Goal: Task Accomplishment & Management: Manage account settings

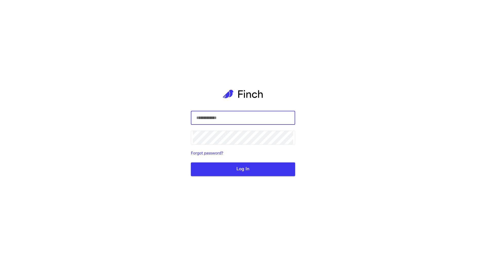
type input "**********"
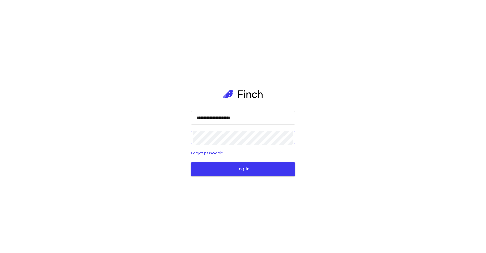
click at [247, 173] on button "Log In" at bounding box center [243, 170] width 104 height 14
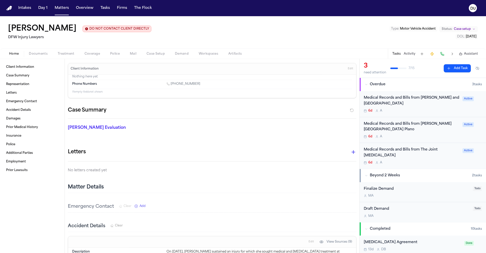
click at [395, 102] on div "Medical Records and Bills from [PERSON_NAME] and [GEOGRAPHIC_DATA]" at bounding box center [412, 101] width 96 height 12
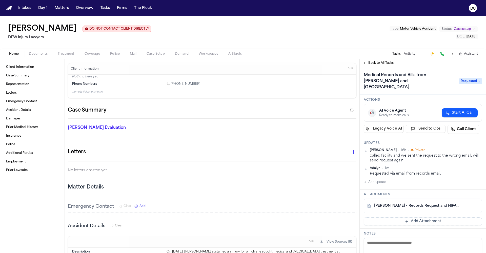
scroll to position [17, 0]
click at [411, 203] on link "[PERSON_NAME] - Records Request and HIPAA Release to [PERSON_NAME] & White Pain…" at bounding box center [417, 205] width 87 height 5
click at [414, 217] on button "Add Attachment" at bounding box center [423, 221] width 118 height 8
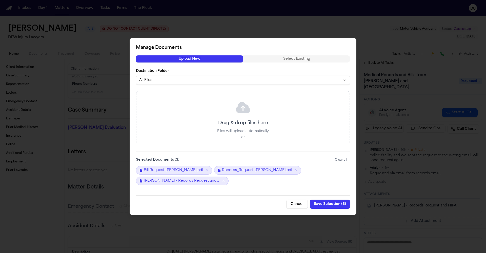
click at [321, 207] on button "Save Selection ( 3 )" at bounding box center [330, 204] width 40 height 9
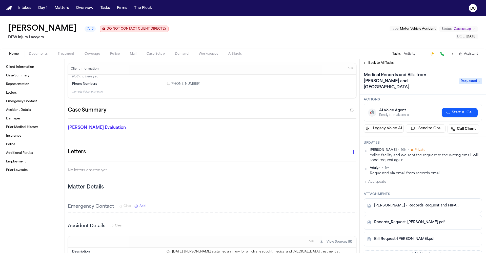
click at [383, 179] on button "Add update" at bounding box center [375, 182] width 22 height 6
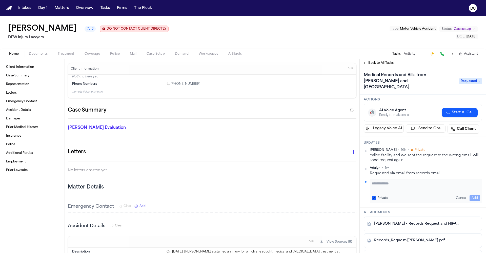
click at [382, 181] on textarea "Add your update" at bounding box center [426, 186] width 108 height 10
type textarea "**********"
click at [476, 195] on button "Add" at bounding box center [475, 198] width 10 height 6
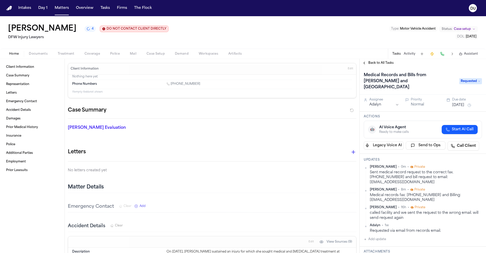
scroll to position [0, 0]
click at [464, 103] on button "[DATE]" at bounding box center [458, 105] width 12 height 5
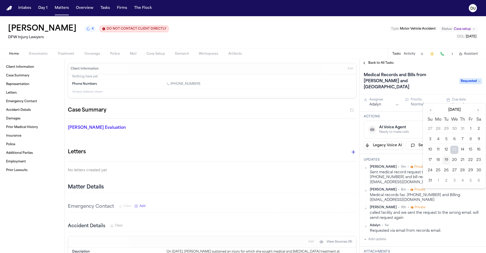
click at [470, 160] on button "22" at bounding box center [471, 160] width 8 height 8
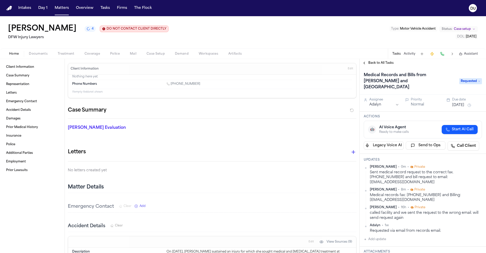
click at [309, 185] on div "Matter Details" at bounding box center [212, 187] width 289 height 11
click at [386, 65] on span "Back to All Tasks" at bounding box center [380, 63] width 25 height 4
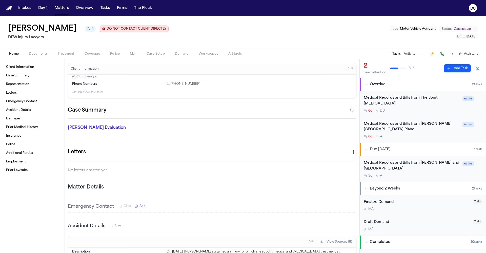
click at [397, 121] on div "Medical Records and Bills from [PERSON_NAME][GEOGRAPHIC_DATA] Plano" at bounding box center [412, 127] width 96 height 12
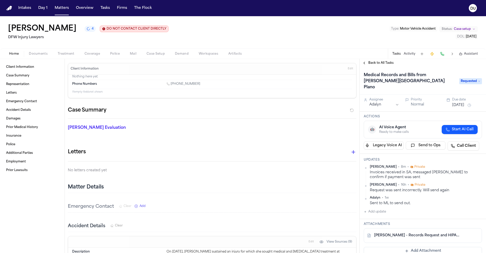
drag, startPoint x: 4, startPoint y: 6, endPoint x: 8, endPoint y: 7, distance: 3.9
click at [6, 6] on nav "Intakes Day 1 Matters Overview Tasks Firms The Flock DU" at bounding box center [243, 8] width 486 height 16
click at [9, 8] on img "Home" at bounding box center [9, 8] width 6 height 5
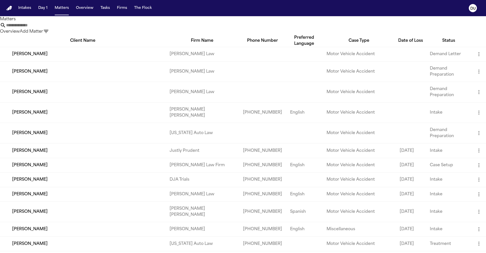
click at [47, 28] on input "text" at bounding box center [26, 25] width 41 height 6
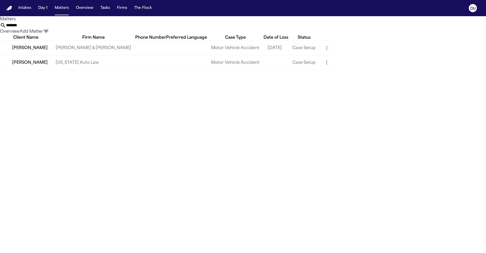
type input "*******"
click at [114, 70] on td "[US_STATE] Auto Law" at bounding box center [94, 62] width 84 height 14
click at [93, 70] on td "[US_STATE] Auto Law" at bounding box center [94, 62] width 84 height 14
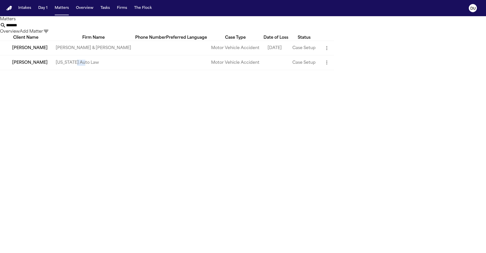
click at [93, 70] on td "[US_STATE] Auto Law" at bounding box center [94, 62] width 84 height 14
click at [44, 70] on td "[PERSON_NAME]" at bounding box center [26, 62] width 52 height 14
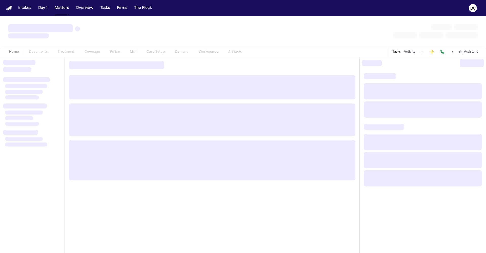
click at [44, 73] on div at bounding box center [32, 67] width 58 height 14
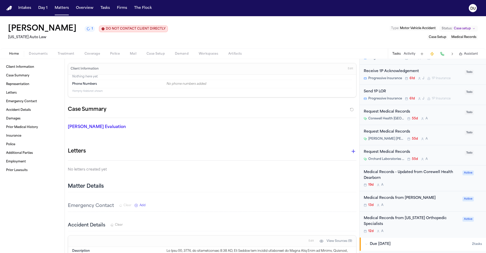
scroll to position [269, 0]
click at [430, 130] on div "Request Medical Records" at bounding box center [413, 132] width 98 height 6
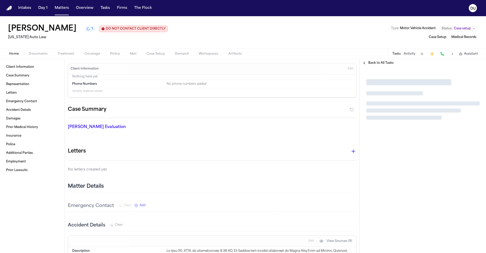
click at [430, 130] on div at bounding box center [423, 99] width 126 height 65
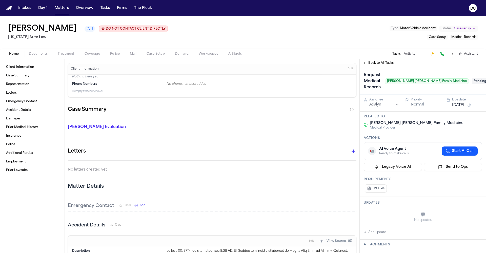
click at [477, 80] on span "Pending" at bounding box center [482, 81] width 20 height 6
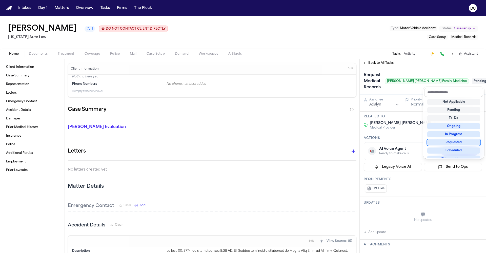
click at [457, 144] on div "Requested" at bounding box center [453, 142] width 53 height 6
click at [453, 144] on div "Requested" at bounding box center [453, 142] width 53 height 6
click at [401, 92] on div "Request Medical Records [PERSON_NAME] [PERSON_NAME] Family Medicine Requested" at bounding box center [423, 81] width 126 height 28
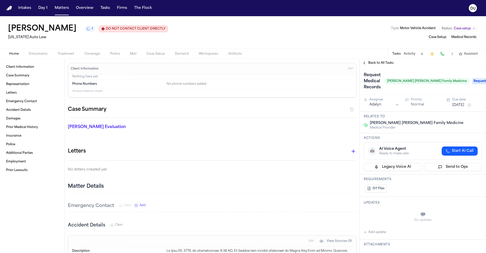
click at [462, 105] on button "[DATE]" at bounding box center [458, 105] width 12 height 5
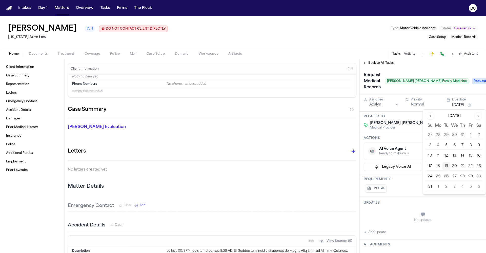
click at [472, 167] on button "22" at bounding box center [471, 166] width 8 height 8
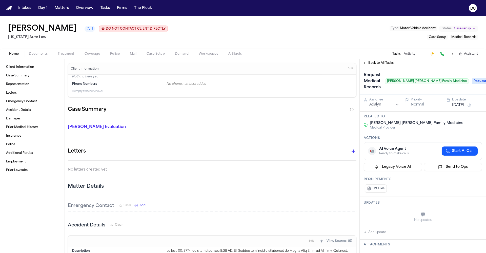
click at [409, 184] on div "0/1 Files" at bounding box center [423, 189] width 118 height 10
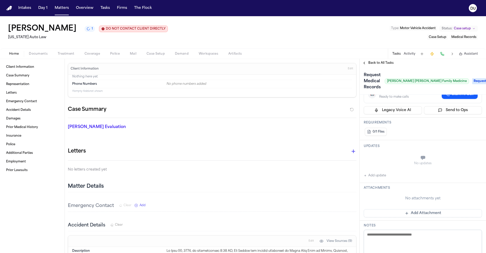
scroll to position [57, 0]
click at [377, 175] on button "Add update" at bounding box center [375, 175] width 22 height 6
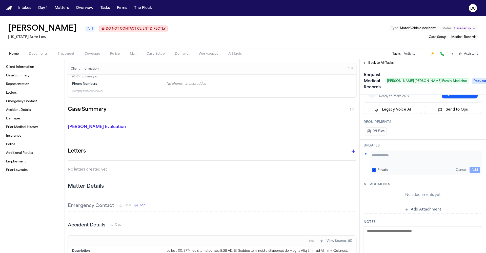
click at [384, 157] on textarea "Add your update" at bounding box center [426, 158] width 108 height 10
type textarea "**********"
click at [477, 170] on button "Add" at bounding box center [475, 170] width 10 height 6
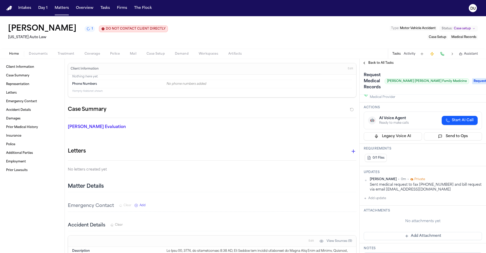
scroll to position [60, 0]
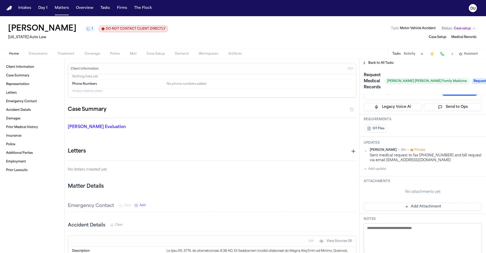
click at [404, 208] on button "Add Attachment" at bounding box center [423, 207] width 118 height 8
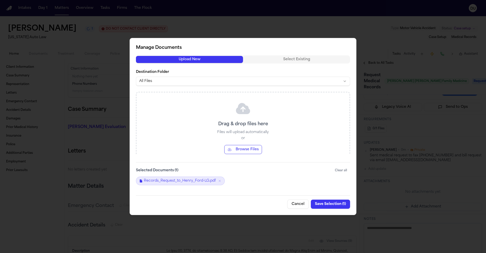
click at [330, 204] on button "Save Selection ( 1 )" at bounding box center [330, 204] width 39 height 9
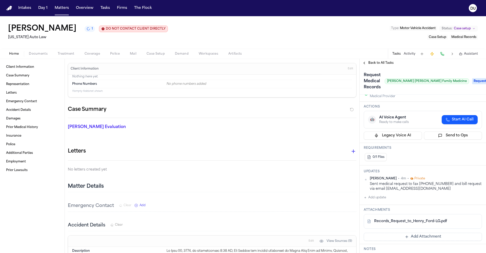
scroll to position [33, 0]
click at [401, 233] on button "Add Attachment" at bounding box center [423, 235] width 118 height 8
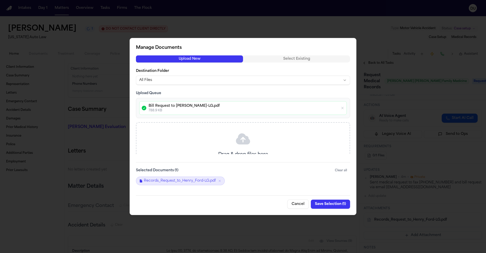
click at [335, 202] on button "Save Selection ( 1 )" at bounding box center [330, 204] width 39 height 9
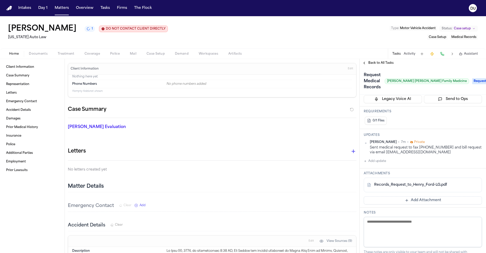
scroll to position [70, 0]
click at [411, 197] on button "Add Attachment" at bounding box center [423, 199] width 118 height 8
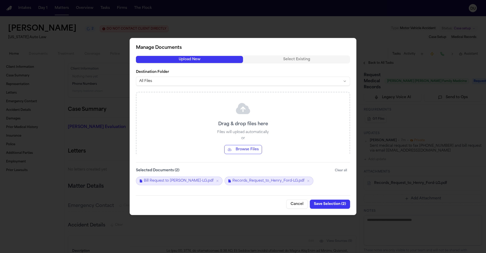
click at [322, 203] on button "Save Selection ( 2 )" at bounding box center [330, 204] width 40 height 9
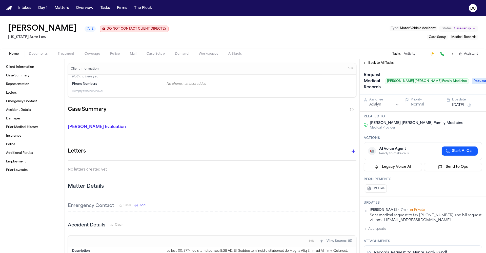
scroll to position [0, 0]
click at [373, 63] on span "Back to All Tasks" at bounding box center [380, 63] width 25 height 4
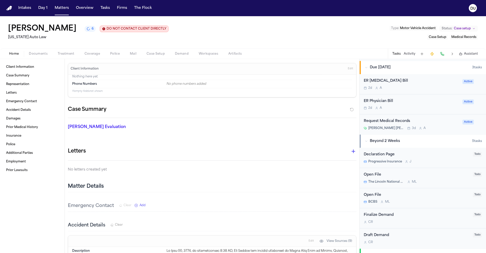
scroll to position [341, 0]
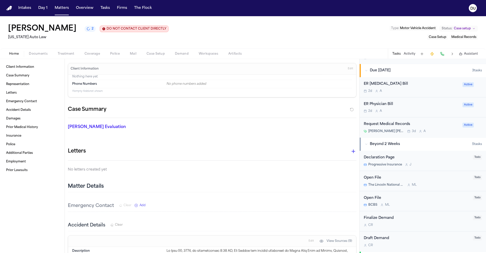
click at [407, 122] on div "Request Medical Records" at bounding box center [412, 125] width 96 height 6
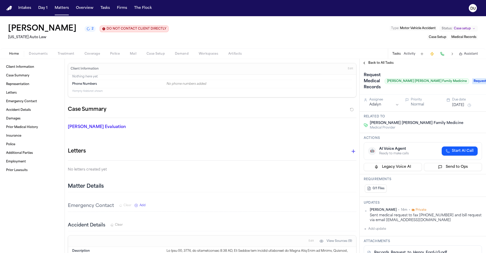
click at [390, 63] on span "Back to All Tasks" at bounding box center [380, 63] width 25 height 4
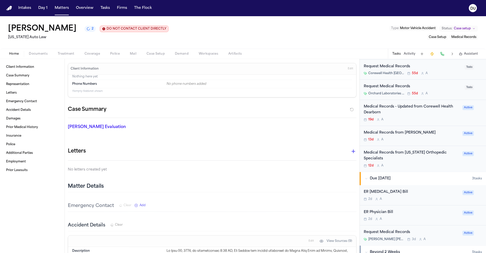
scroll to position [218, 0]
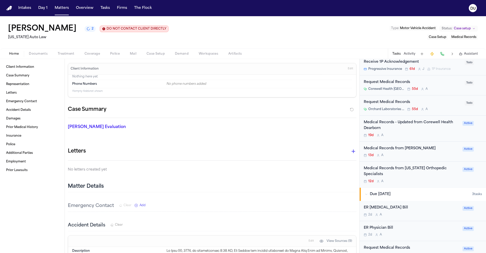
click at [388, 99] on div "Request Medical Records" at bounding box center [413, 102] width 98 height 6
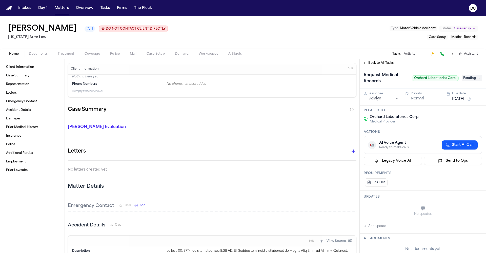
click at [480, 78] on span "Pending" at bounding box center [472, 78] width 20 height 6
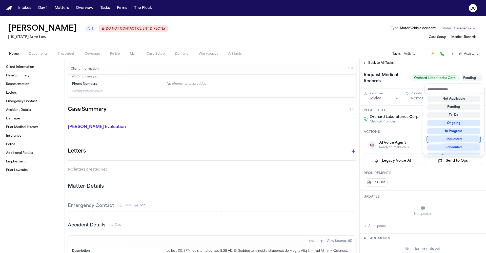
click at [455, 138] on div "Requested" at bounding box center [453, 139] width 53 height 6
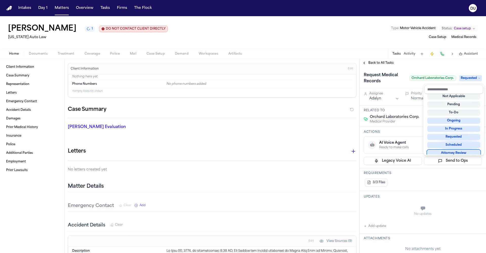
click at [370, 225] on div "Request Medical Records Orchard Laboratories Corp. Requested Assignee Adalyn Pr…" at bounding box center [423, 160] width 126 height 186
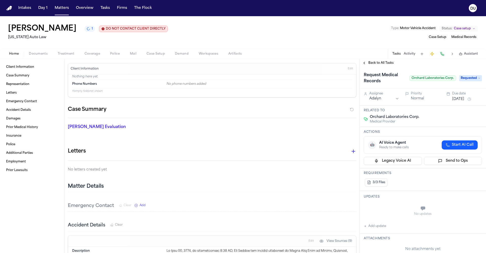
click at [365, 228] on icon "button" at bounding box center [365, 226] width 3 height 3
click at [390, 213] on textarea "Add your update" at bounding box center [426, 209] width 108 height 10
type textarea "**********"
click at [475, 220] on button "Add" at bounding box center [475, 221] width 10 height 6
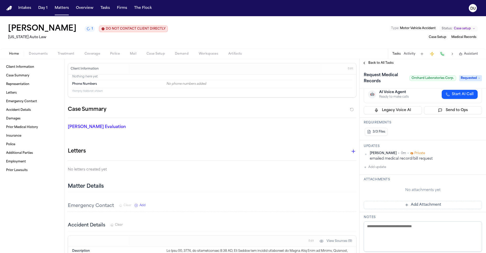
scroll to position [52, 0]
click at [413, 205] on button "Add Attachment" at bounding box center [423, 204] width 118 height 8
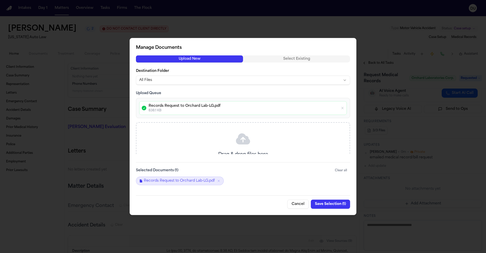
click at [329, 204] on button "Save Selection ( 1 )" at bounding box center [330, 204] width 39 height 9
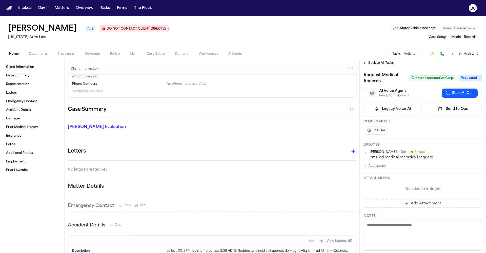
click at [329, 204] on div "Emergency Contact Clear Add" at bounding box center [212, 205] width 289 height 11
